Goal: Task Accomplishment & Management: Manage account settings

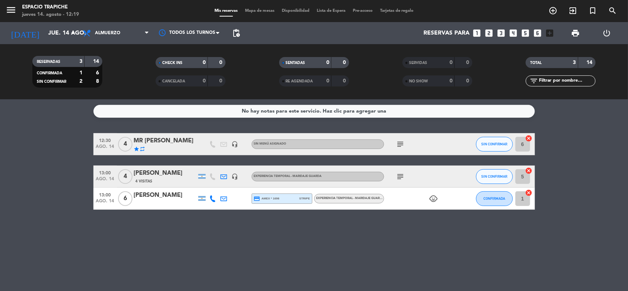
click at [398, 147] on icon "subject" at bounding box center [401, 144] width 9 height 9
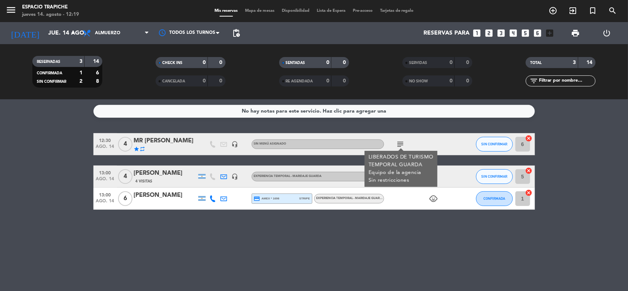
click at [166, 142] on div "MR [PERSON_NAME]" at bounding box center [165, 141] width 63 height 10
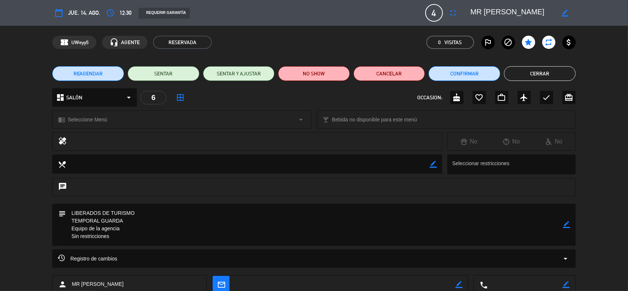
click at [106, 120] on span "Seleccione Menú" at bounding box center [87, 120] width 39 height 8
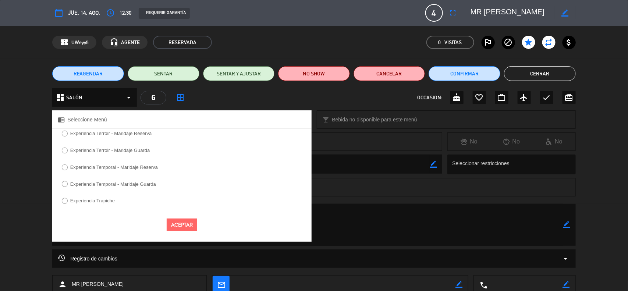
click at [107, 183] on label "Experiencia Temporal - Maridaje Guarda" at bounding box center [113, 184] width 86 height 5
select select
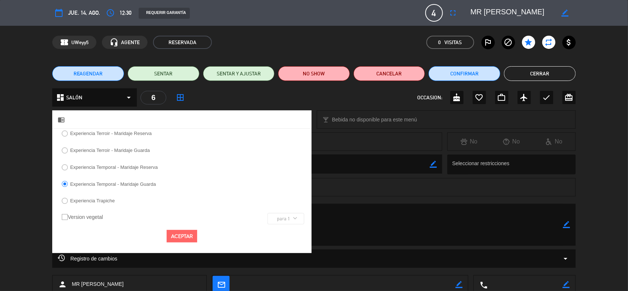
click at [179, 236] on button "Aceptar" at bounding box center [182, 236] width 31 height 13
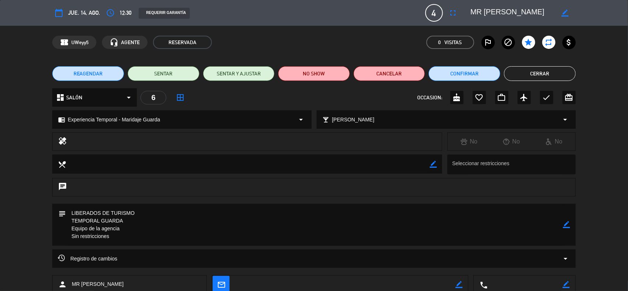
click at [541, 73] on button "Cerrar" at bounding box center [540, 73] width 72 height 15
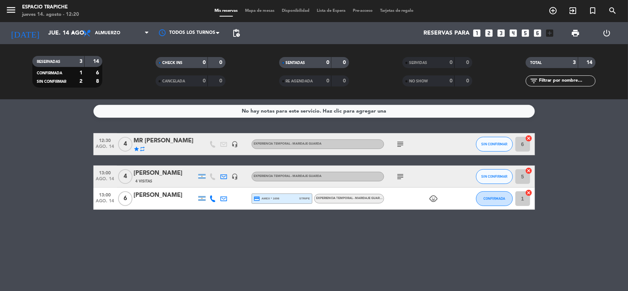
click at [156, 144] on div "MR [PERSON_NAME]" at bounding box center [165, 141] width 63 height 10
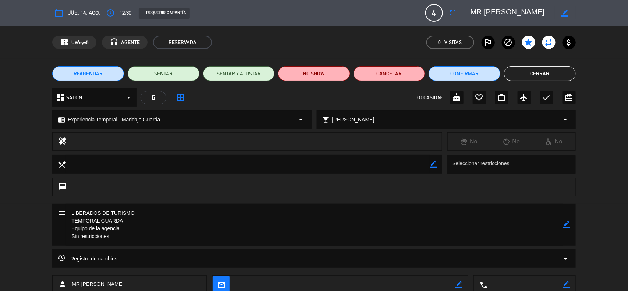
click at [33, 213] on div "subject border_color" at bounding box center [314, 227] width 628 height 46
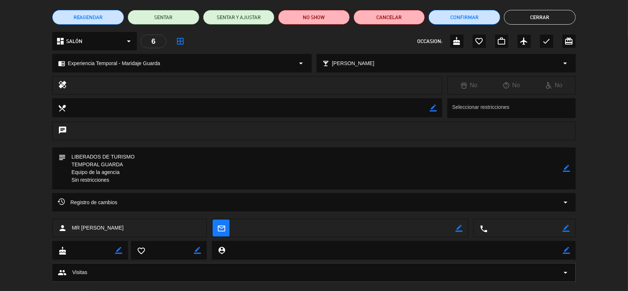
scroll to position [69, 0]
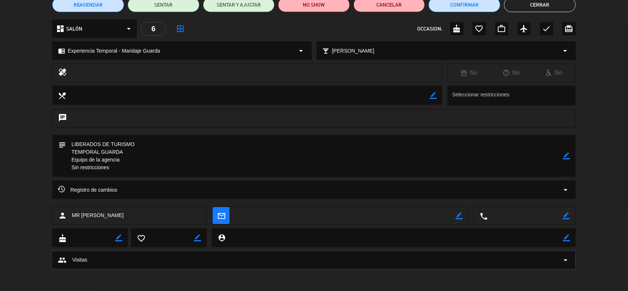
click at [113, 192] on span "Registro de cambios" at bounding box center [88, 190] width 60 height 9
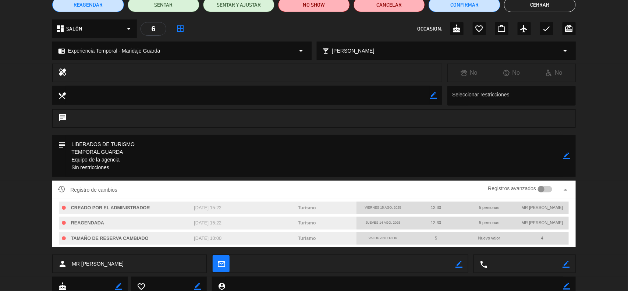
click at [536, 6] on button "Cerrar" at bounding box center [540, 4] width 72 height 15
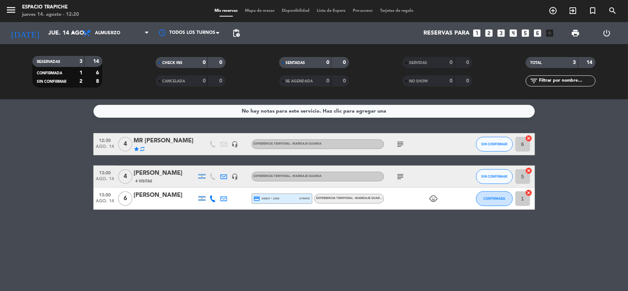
click at [68, 193] on bookings-row "12:30 [DATE] 4 MR [PERSON_NAME] star repeat headset_mic Experiencia Temporal - …" at bounding box center [314, 171] width 628 height 77
click at [402, 145] on icon "subject" at bounding box center [401, 144] width 9 height 9
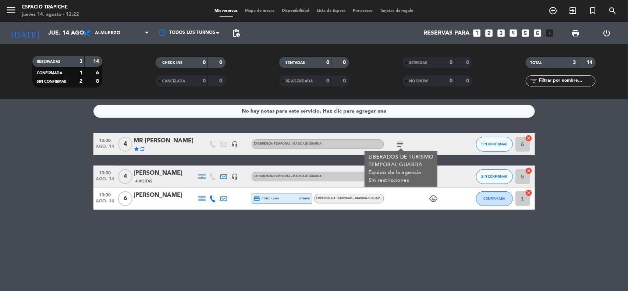
click at [223, 201] on icon at bounding box center [224, 198] width 7 height 7
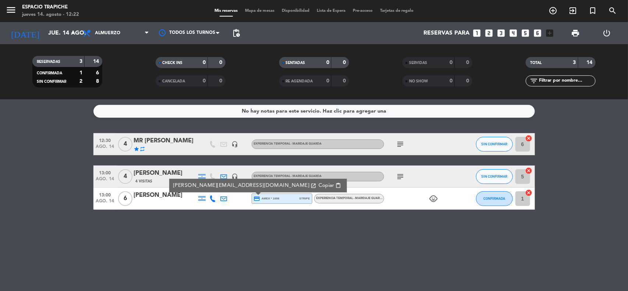
click at [401, 144] on icon "subject" at bounding box center [401, 144] width 9 height 9
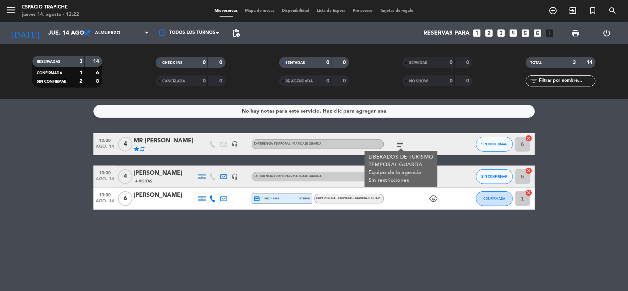
click at [408, 230] on div "No hay notas para este servicio. Haz clic para agregar una 12:30 [DATE] 4 MR [P…" at bounding box center [314, 195] width 628 height 192
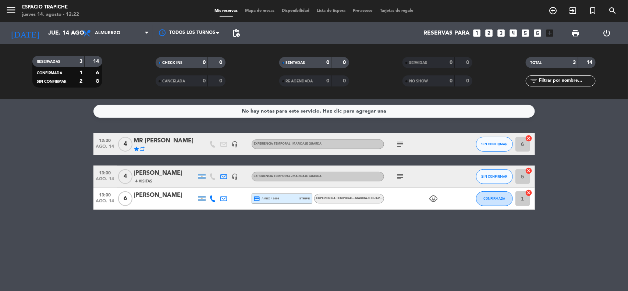
click at [404, 177] on icon "subject" at bounding box center [401, 176] width 9 height 9
